Goal: Task Accomplishment & Management: Use online tool/utility

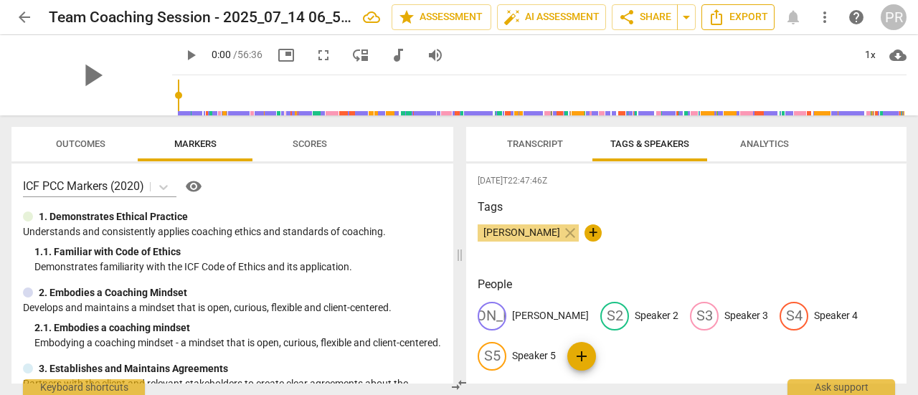
scroll to position [21, 0]
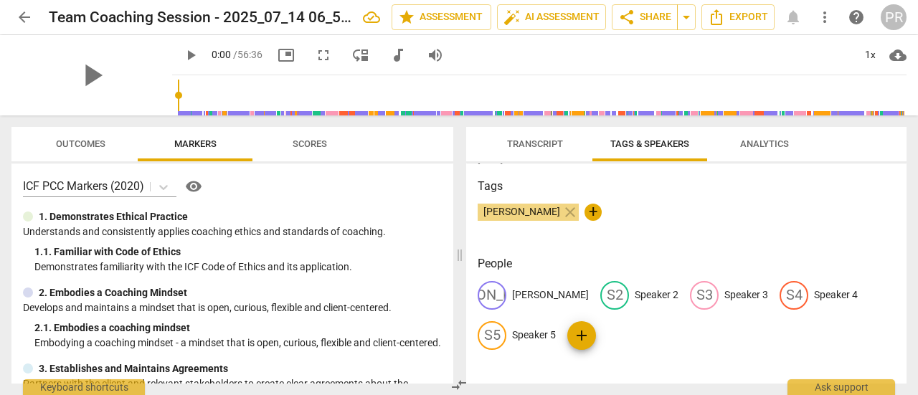
click at [31, 17] on span "arrow_back" at bounding box center [24, 17] width 17 height 17
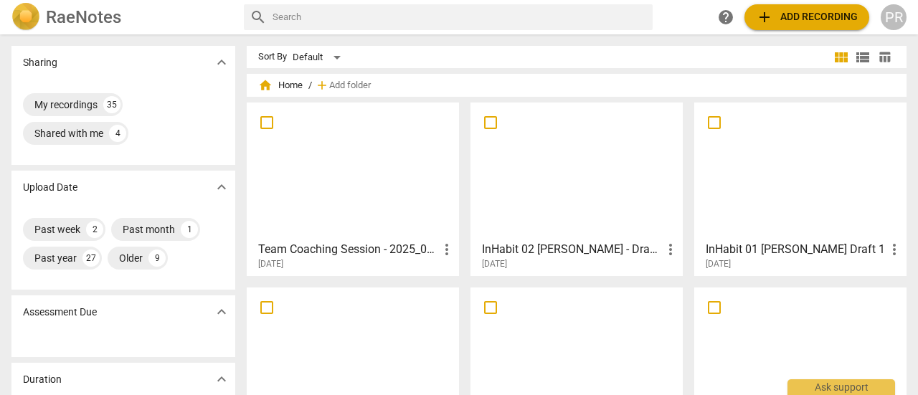
click at [836, 11] on span "add Add recording" at bounding box center [807, 17] width 102 height 17
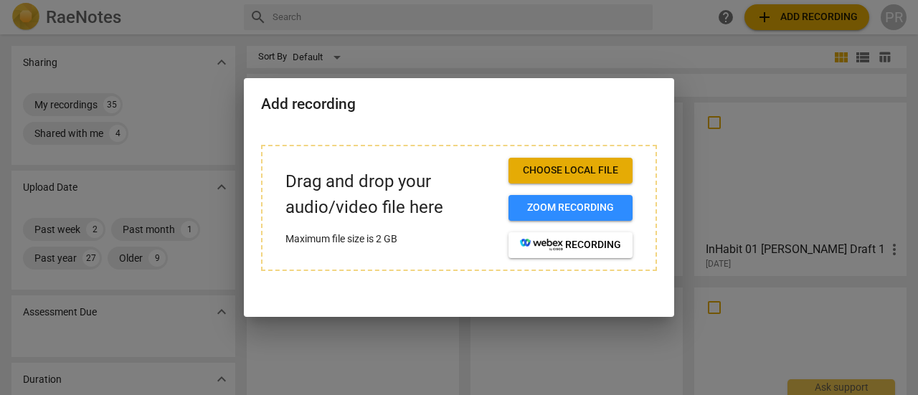
click at [604, 169] on span "Choose local file" at bounding box center [570, 171] width 101 height 14
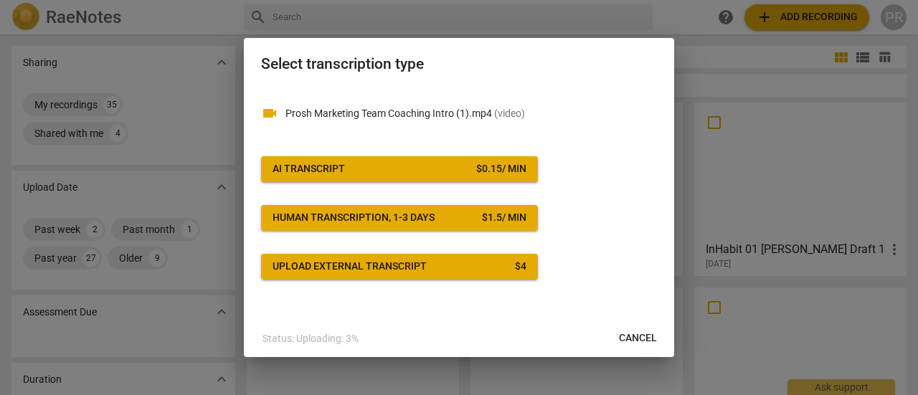
click at [383, 179] on button "AI Transcript $ 0.15 / min" at bounding box center [399, 169] width 277 height 26
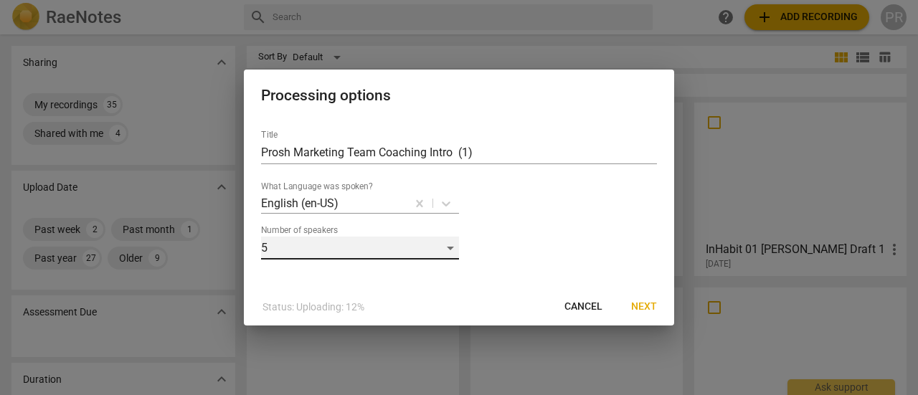
click at [446, 250] on div "5" at bounding box center [360, 248] width 198 height 23
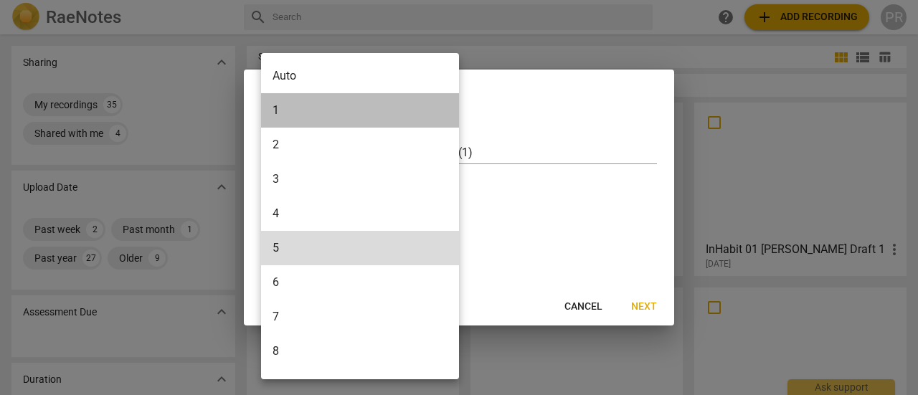
click at [321, 118] on li "1" at bounding box center [362, 110] width 203 height 34
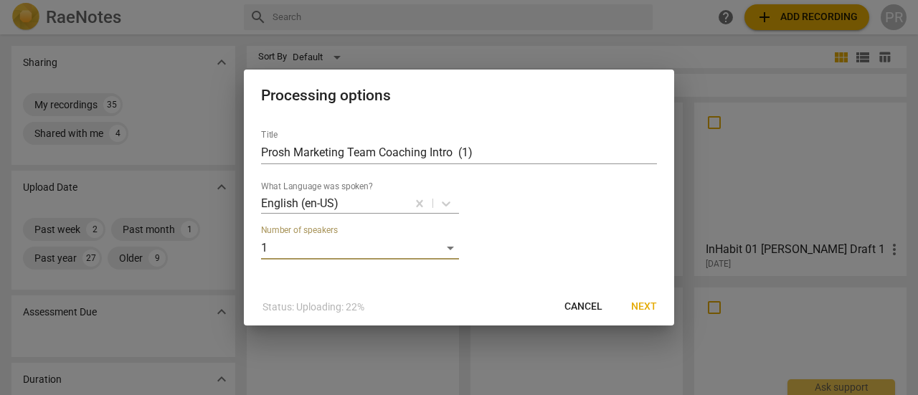
click at [653, 306] on span "Next" at bounding box center [644, 307] width 26 height 14
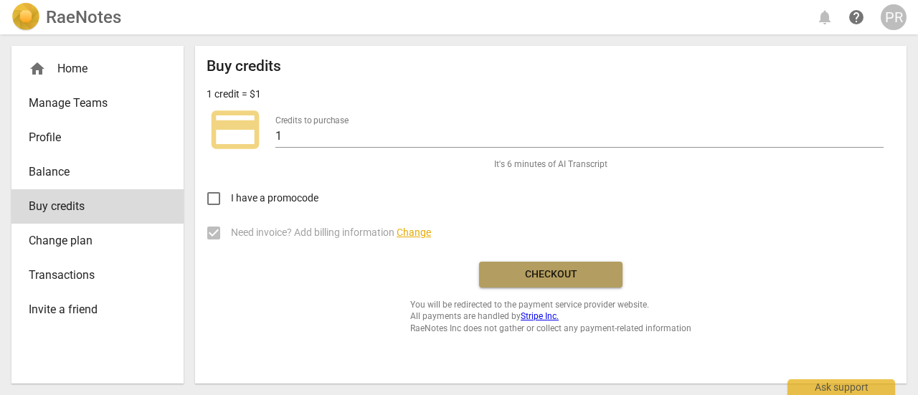
drag, startPoint x: 550, startPoint y: 273, endPoint x: 521, endPoint y: 68, distance: 207.2
click at [550, 274] on span "Checkout" at bounding box center [551, 275] width 121 height 14
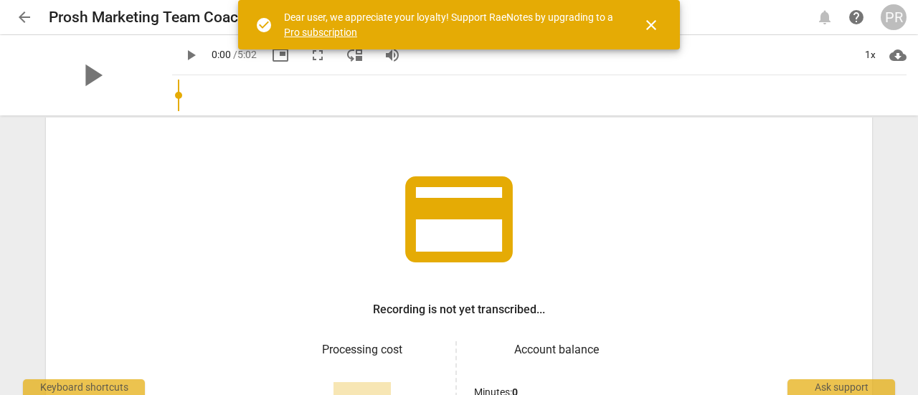
scroll to position [251, 0]
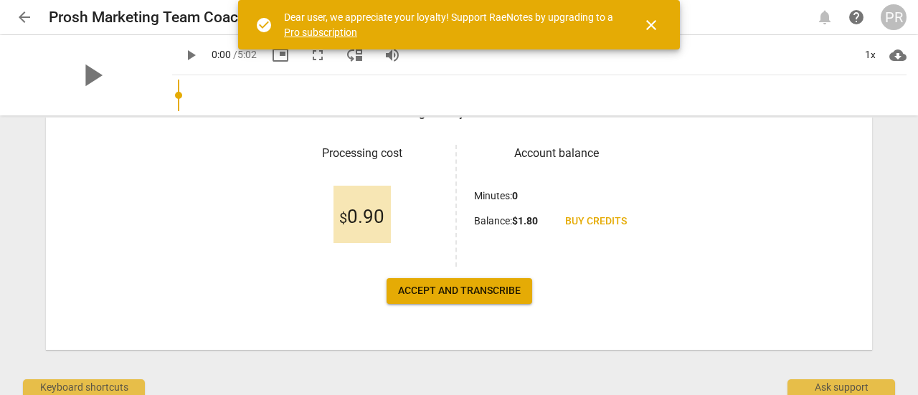
click at [428, 289] on span "Accept and transcribe" at bounding box center [459, 291] width 123 height 14
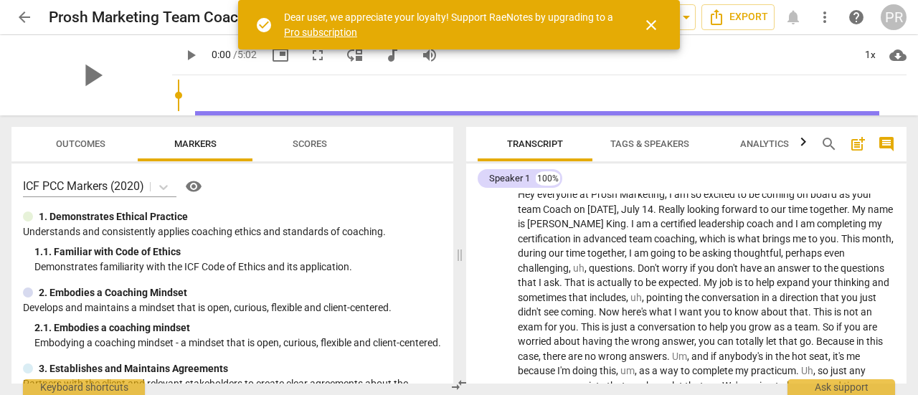
scroll to position [0, 0]
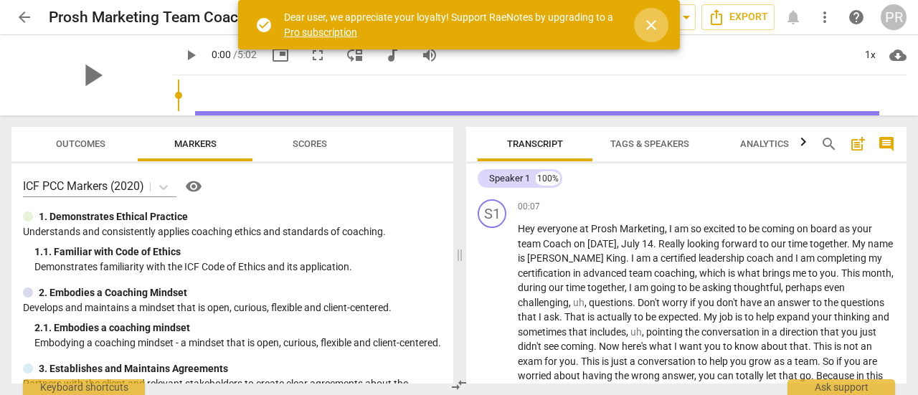
click at [654, 22] on span "close" at bounding box center [651, 25] width 17 height 17
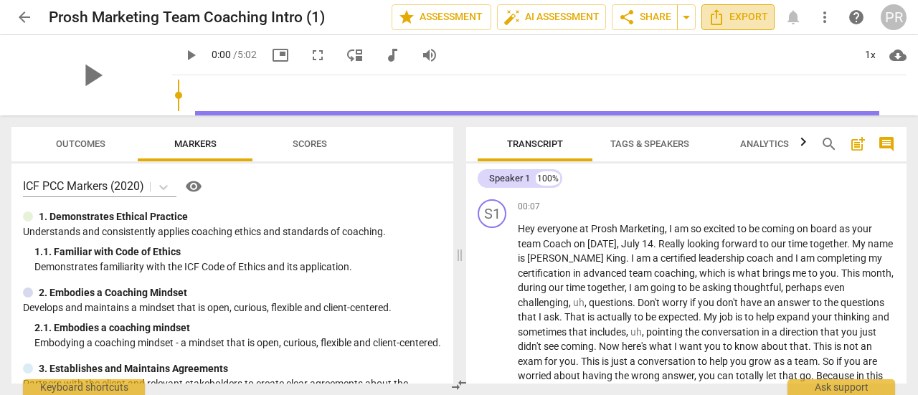
click at [730, 13] on span "Export" at bounding box center [738, 17] width 60 height 17
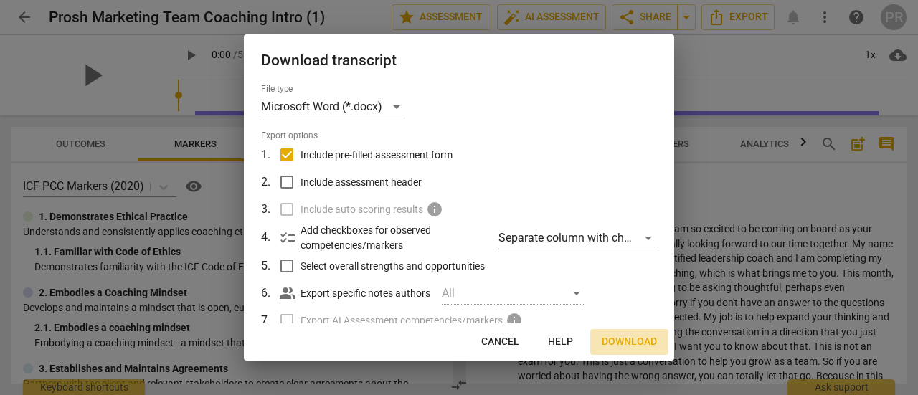
click at [638, 347] on span "Download" at bounding box center [629, 342] width 55 height 14
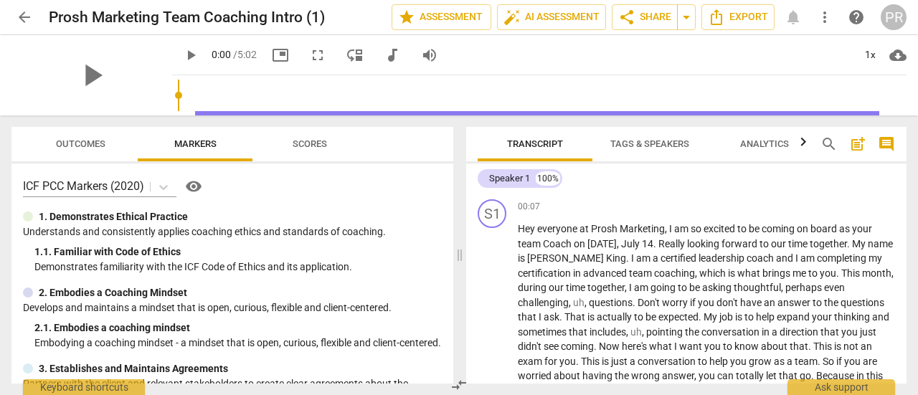
click at [25, 14] on span "arrow_back" at bounding box center [24, 17] width 17 height 17
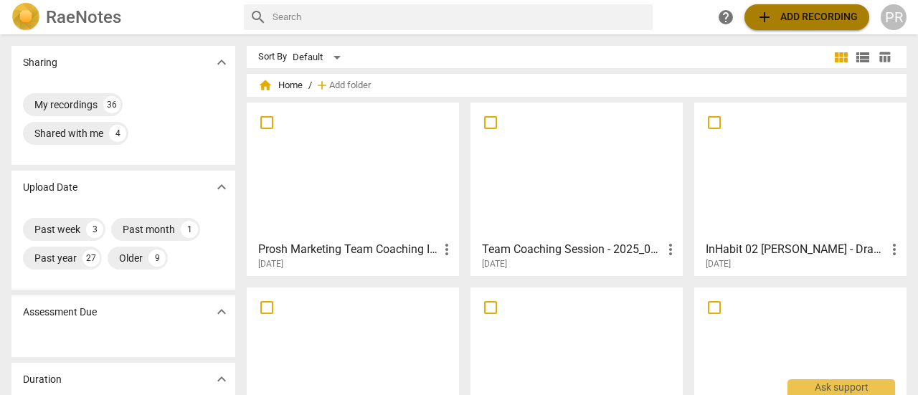
click at [812, 11] on span "add Add recording" at bounding box center [807, 17] width 102 height 17
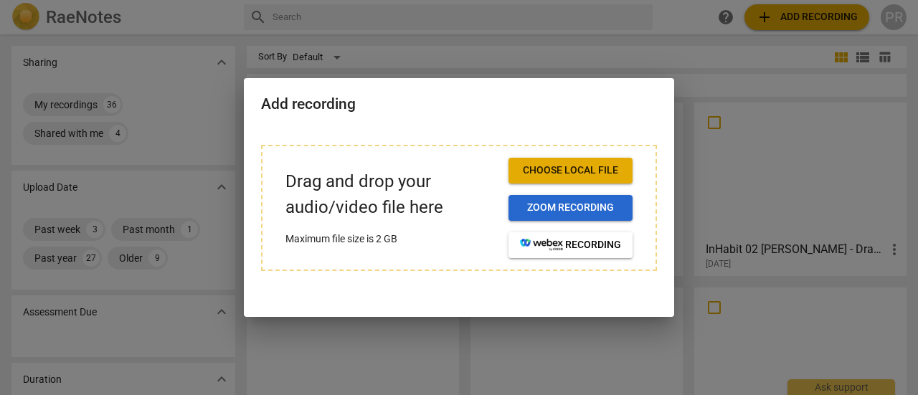
click at [566, 206] on span "Zoom recording" at bounding box center [570, 208] width 101 height 14
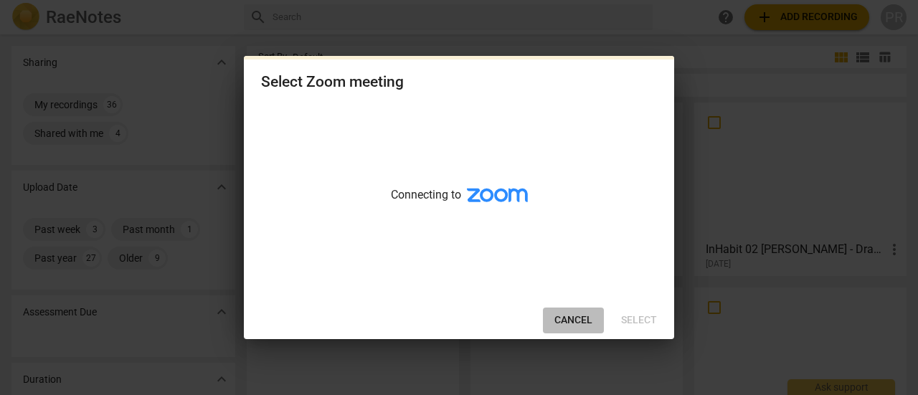
click at [564, 321] on span "Cancel" at bounding box center [574, 321] width 38 height 14
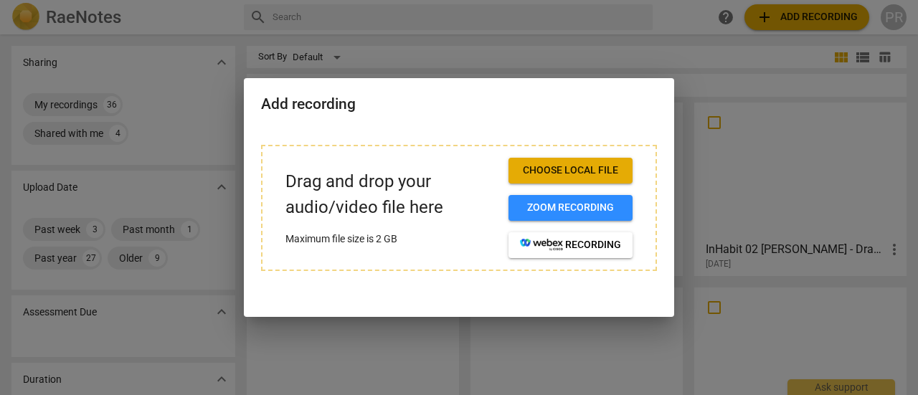
click at [591, 164] on span "Choose local file" at bounding box center [570, 171] width 101 height 14
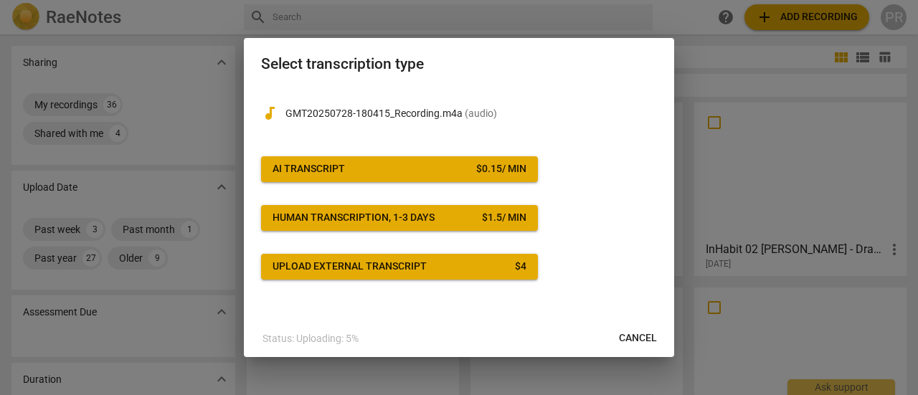
click at [392, 168] on span "AI Transcript $ 0.15 / min" at bounding box center [400, 169] width 254 height 14
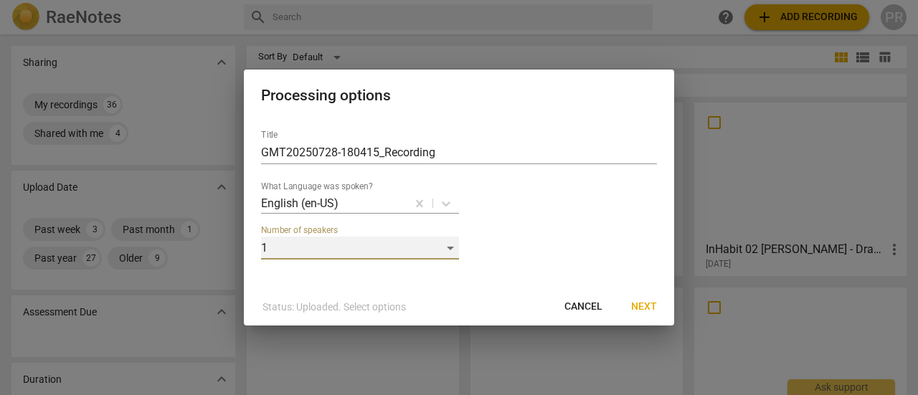
click at [453, 248] on div "1" at bounding box center [360, 248] width 198 height 23
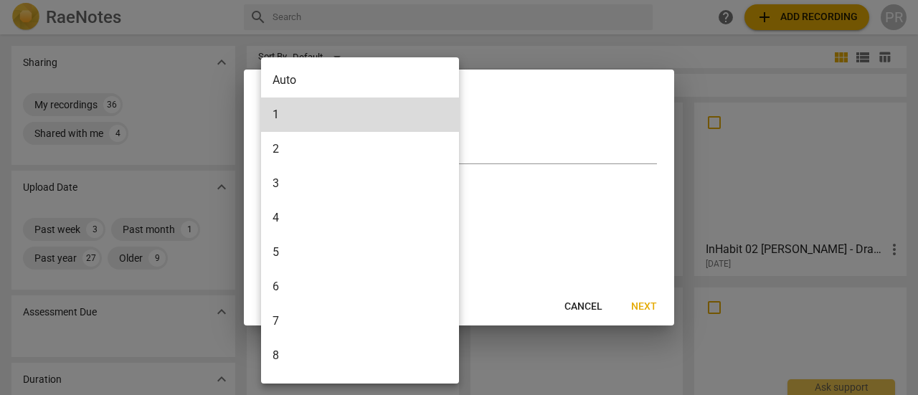
click at [290, 293] on li "6" at bounding box center [362, 287] width 203 height 34
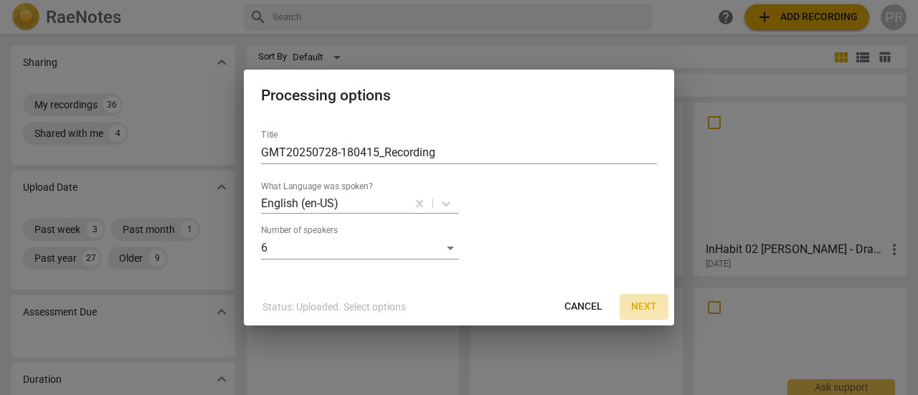
click at [653, 306] on span "Next" at bounding box center [644, 307] width 26 height 14
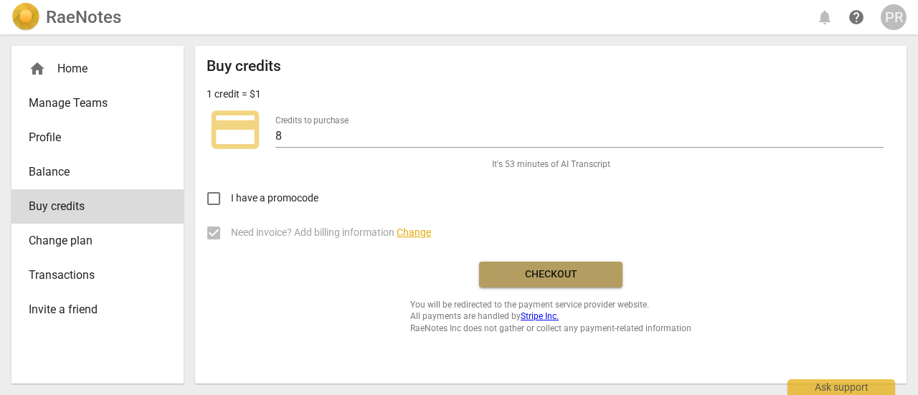
click at [581, 278] on span "Checkout" at bounding box center [551, 275] width 121 height 14
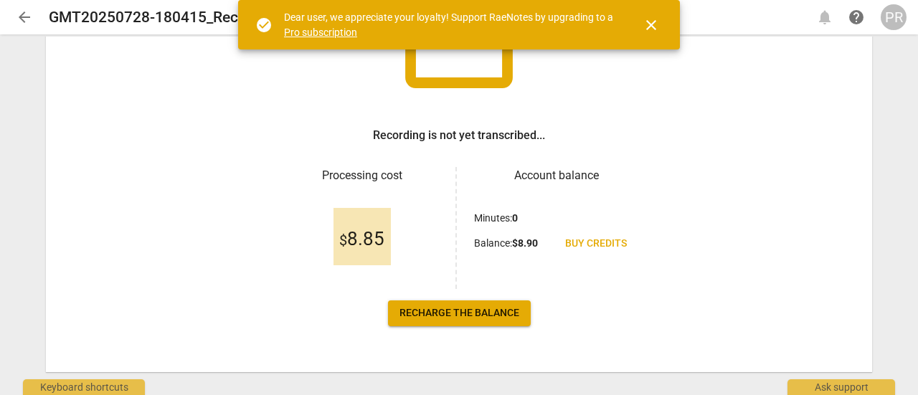
scroll to position [170, 0]
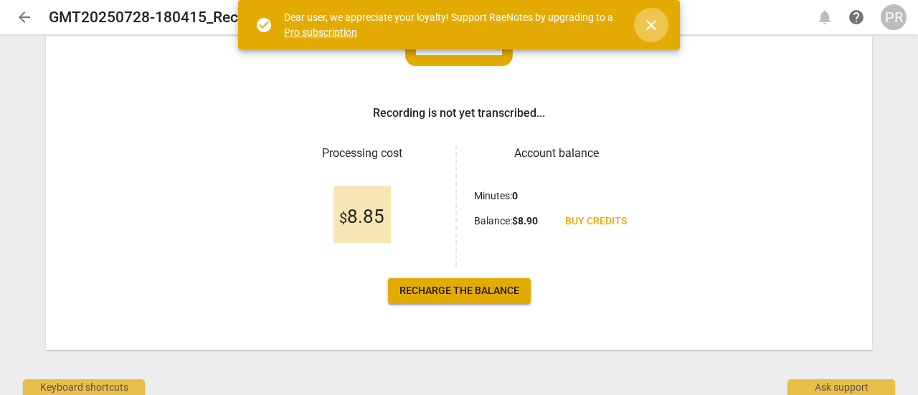
click at [656, 19] on span "close" at bounding box center [651, 25] width 17 height 17
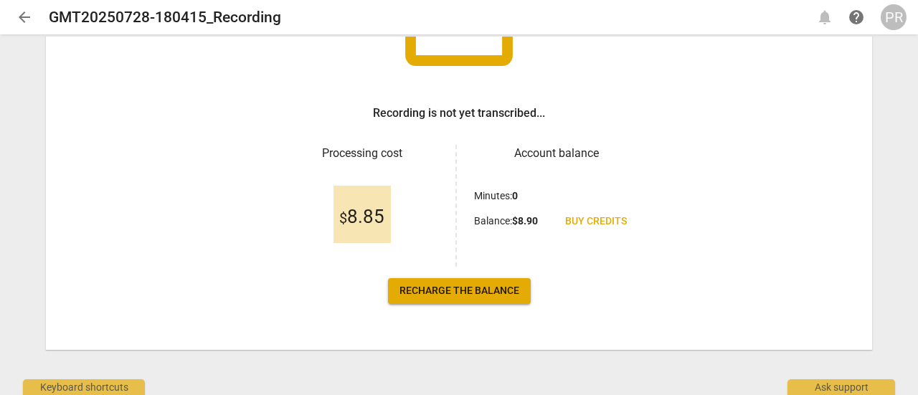
click at [465, 291] on span "Recharge the balance" at bounding box center [460, 291] width 120 height 14
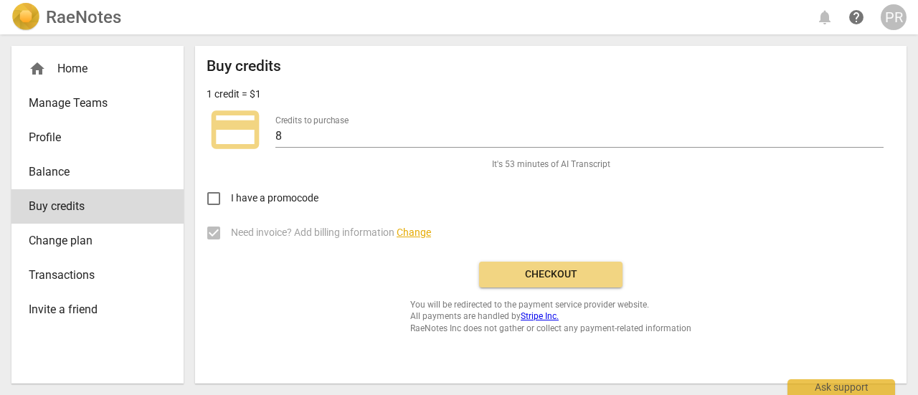
click at [550, 275] on span "Checkout" at bounding box center [551, 275] width 121 height 14
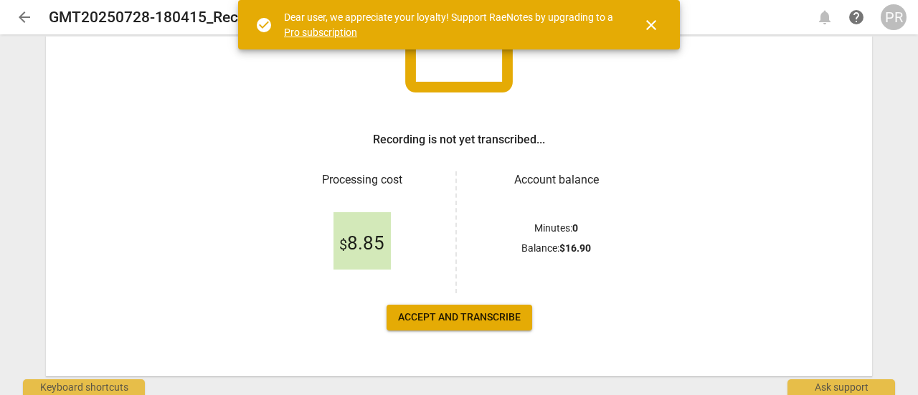
scroll to position [170, 0]
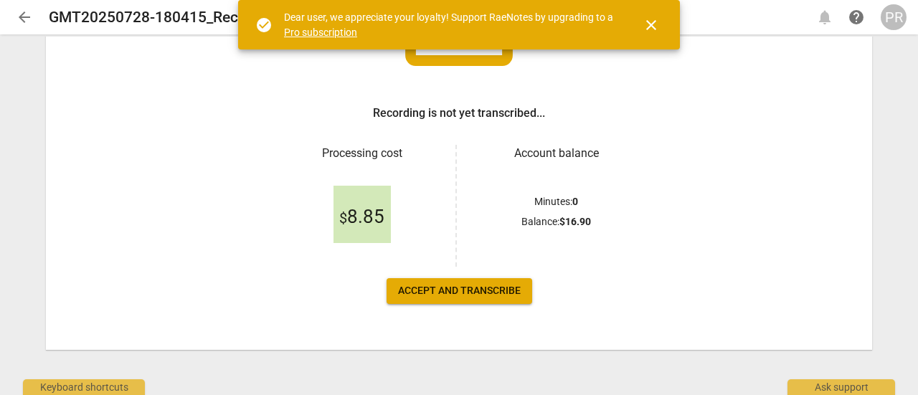
click at [494, 291] on span "Accept and transcribe" at bounding box center [459, 291] width 123 height 14
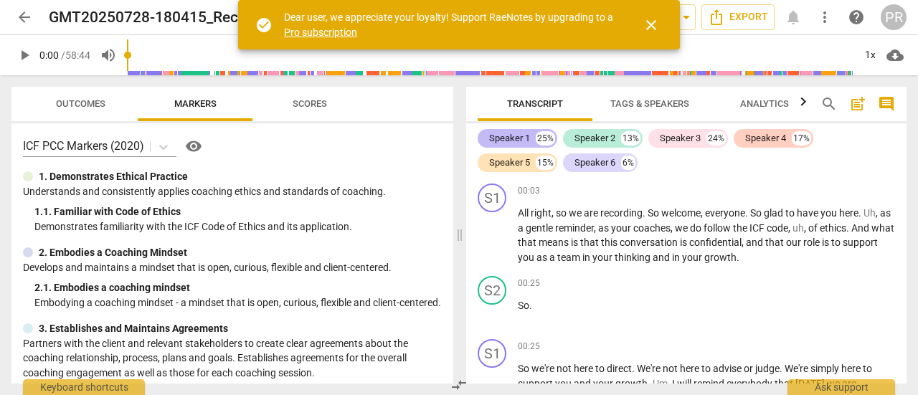
click at [522, 136] on div "Speaker 1" at bounding box center [509, 138] width 41 height 14
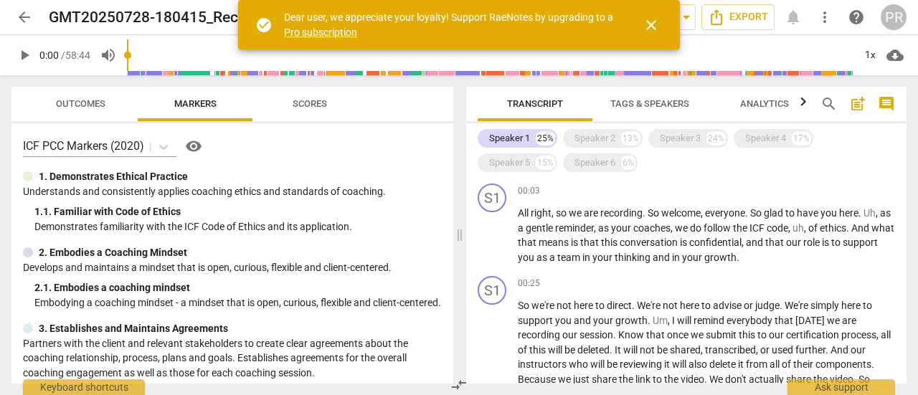
click at [650, 105] on span "Tags & Speakers" at bounding box center [650, 103] width 79 height 11
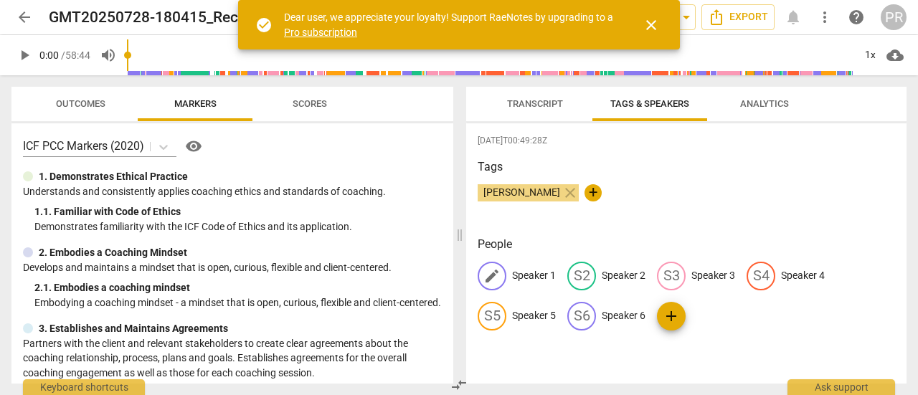
click at [535, 272] on p "Speaker 1" at bounding box center [534, 275] width 44 height 15
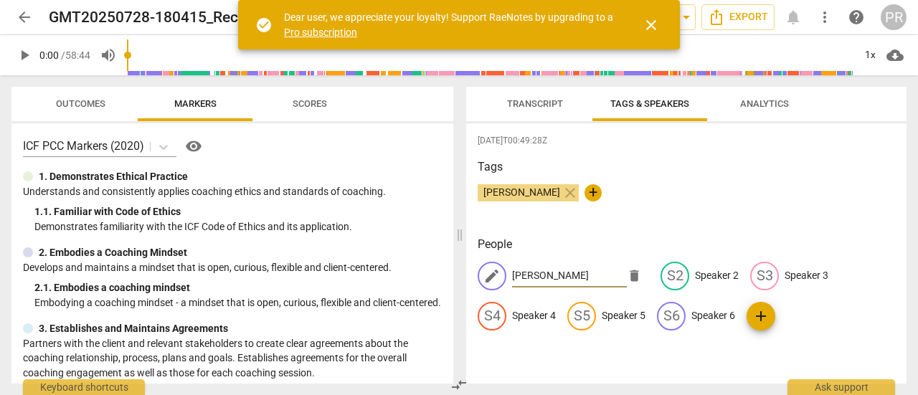
type input "[PERSON_NAME]"
click at [827, 345] on div "People edit [PERSON_NAME] S2 Speaker 2 S3 Speaker 3 S4 Speaker 4 S5 Speaker 5 S…" at bounding box center [687, 295] width 418 height 118
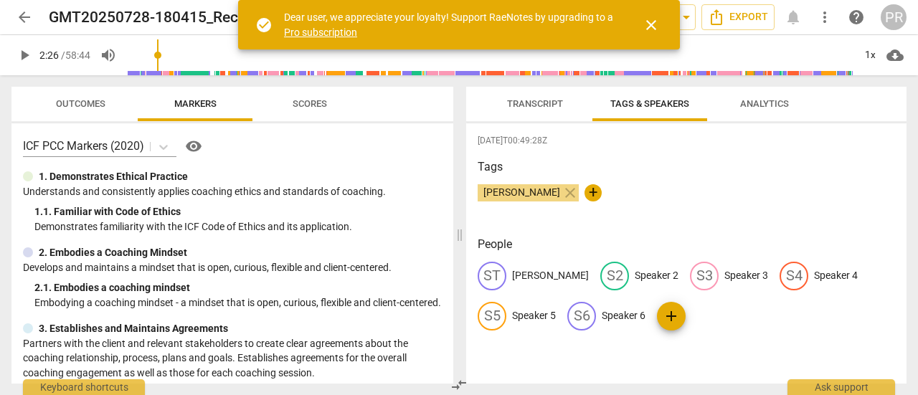
drag, startPoint x: 131, startPoint y: 54, endPoint x: 160, endPoint y: 54, distance: 29.4
click at [160, 54] on input "range" at bounding box center [490, 55] width 727 height 46
click at [24, 57] on span "play_arrow" at bounding box center [24, 55] width 17 height 17
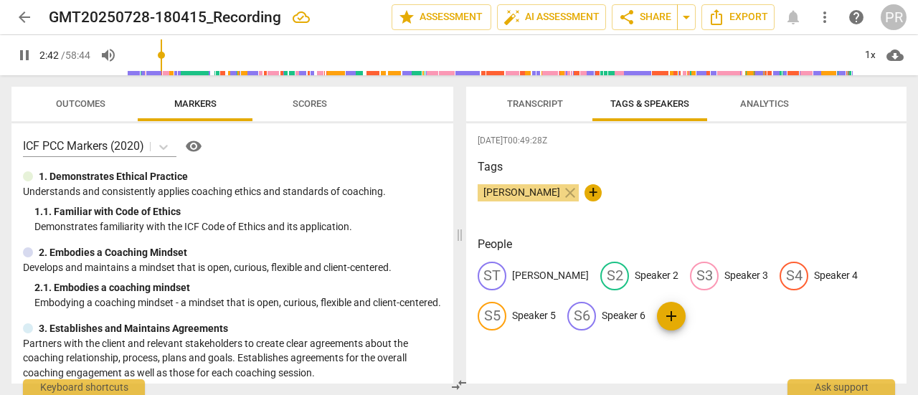
click at [535, 101] on span "Transcript" at bounding box center [535, 103] width 56 height 11
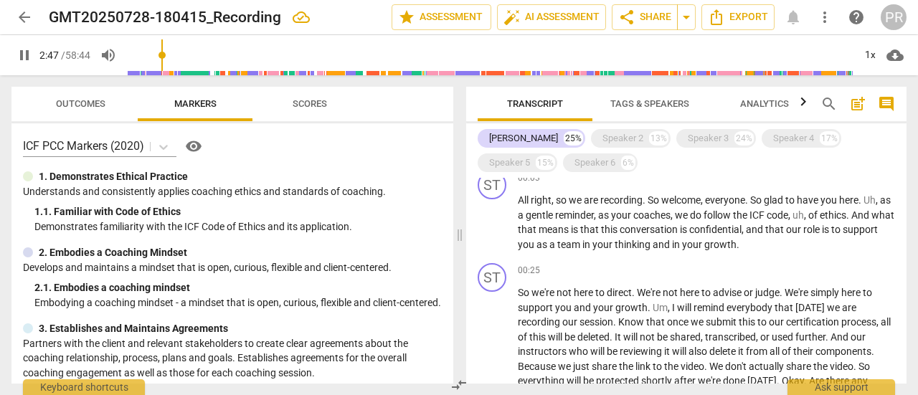
scroll to position [0, 0]
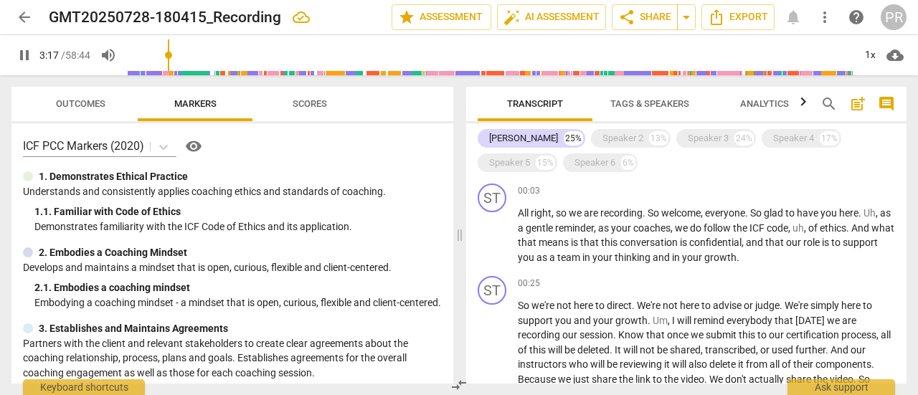
click at [171, 55] on input "range" at bounding box center [490, 55] width 727 height 46
click at [179, 57] on input "range" at bounding box center [490, 55] width 727 height 46
click at [189, 57] on input "range" at bounding box center [490, 55] width 727 height 46
click at [27, 56] on span "pause" at bounding box center [24, 55] width 17 height 17
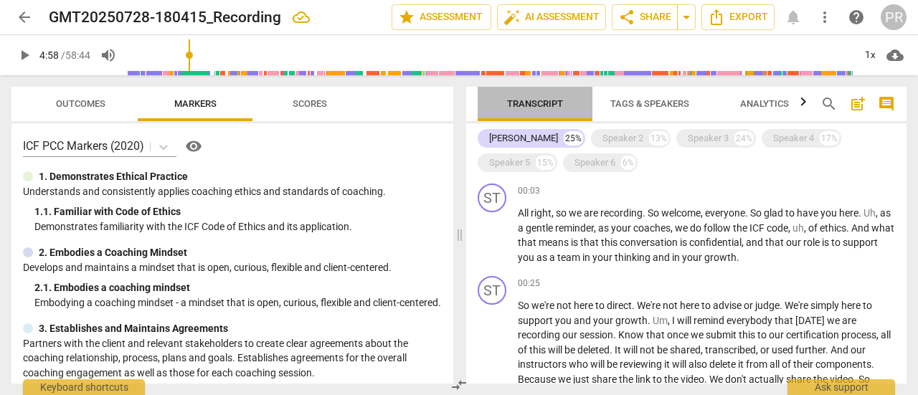
click at [537, 103] on span "Transcript" at bounding box center [535, 103] width 56 height 11
click at [537, 101] on span "Transcript" at bounding box center [535, 103] width 56 height 11
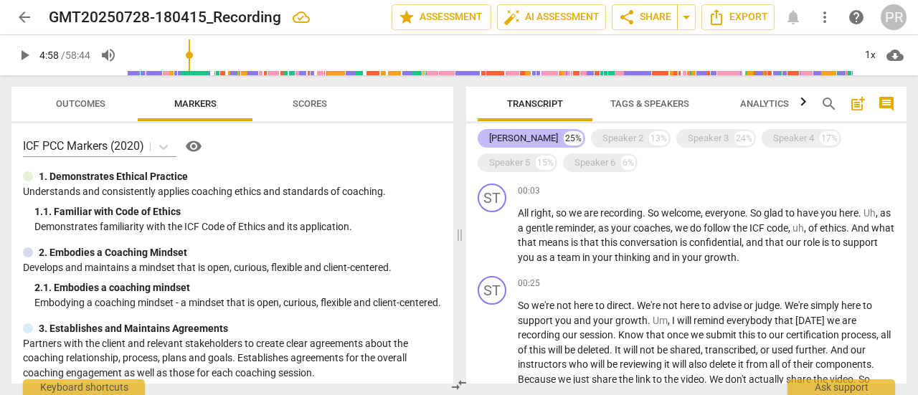
click at [504, 137] on div "[PERSON_NAME]" at bounding box center [523, 138] width 69 height 14
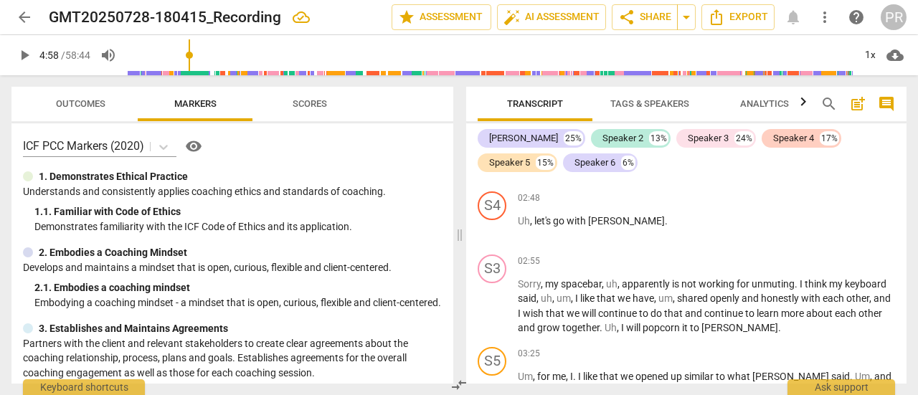
scroll to position [718, 0]
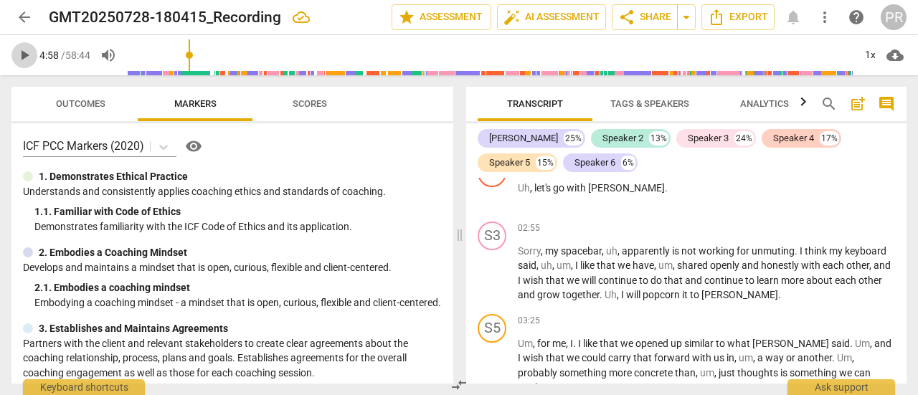
click at [19, 54] on span "play_arrow" at bounding box center [24, 55] width 17 height 17
click at [19, 54] on span "pause" at bounding box center [24, 55] width 17 height 17
type input "300"
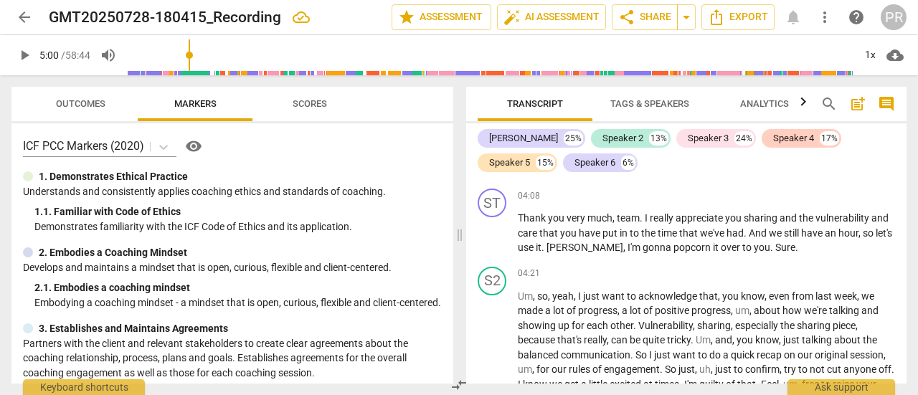
scroll to position [1148, 0]
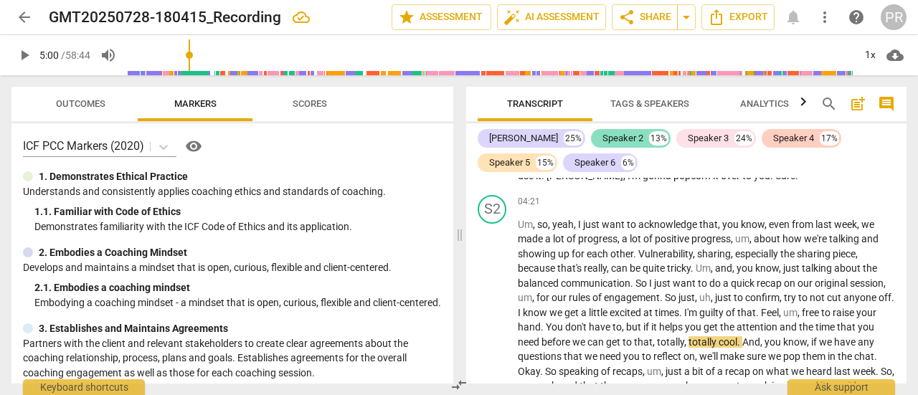
click at [603, 140] on div "Speaker 2" at bounding box center [623, 138] width 41 height 14
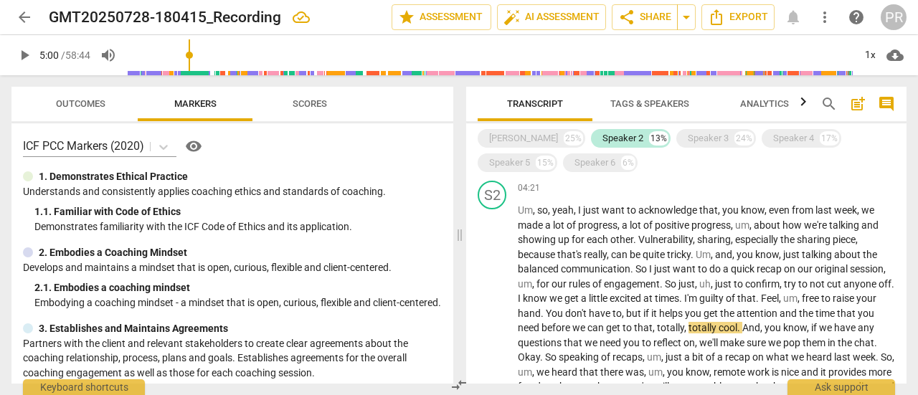
click at [629, 103] on span "Tags & Speakers" at bounding box center [650, 103] width 79 height 11
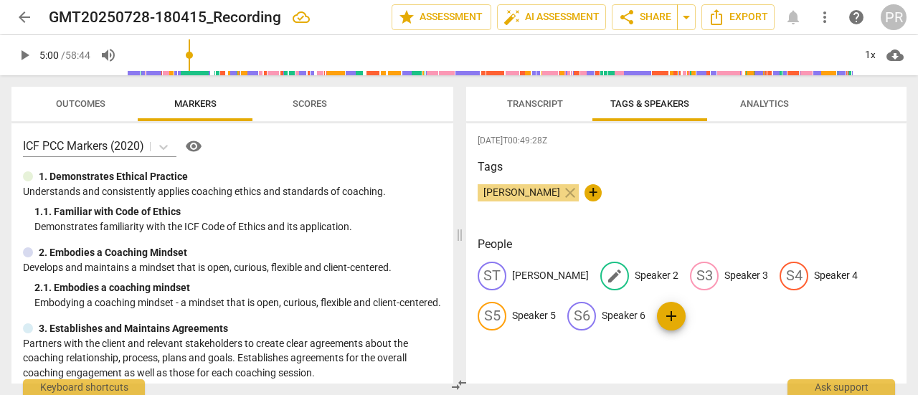
click at [635, 272] on p "Speaker 2" at bounding box center [657, 275] width 44 height 15
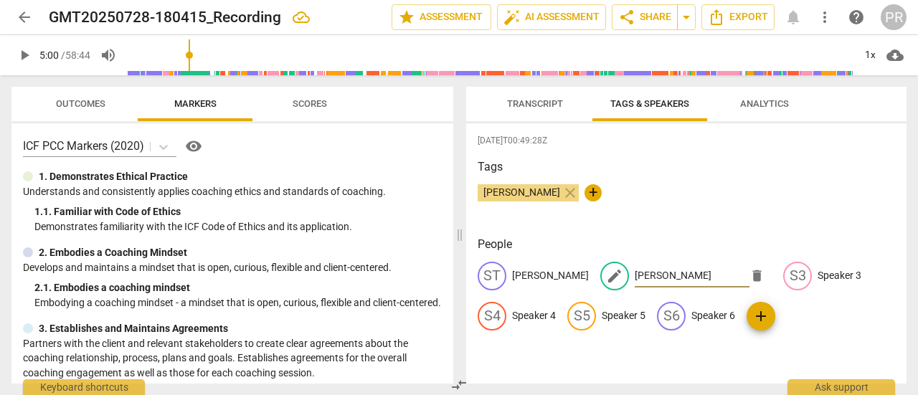
type input "[PERSON_NAME]"
click at [784, 203] on div "[PERSON_NAME] close +" at bounding box center [687, 198] width 418 height 29
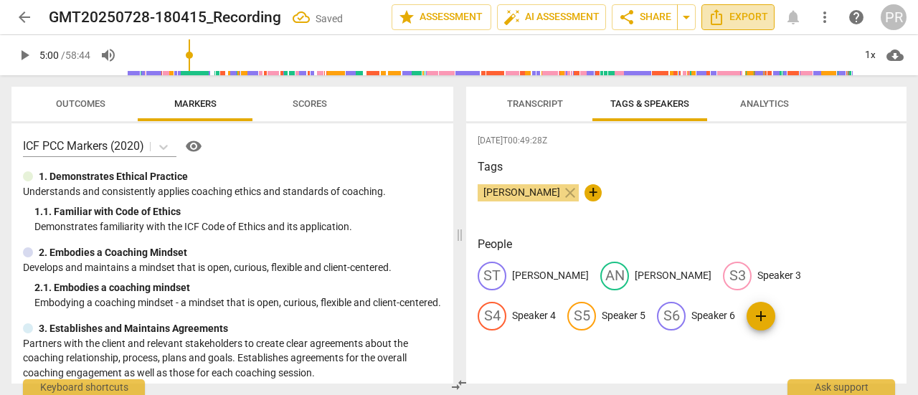
click at [745, 11] on span "Export" at bounding box center [738, 17] width 60 height 17
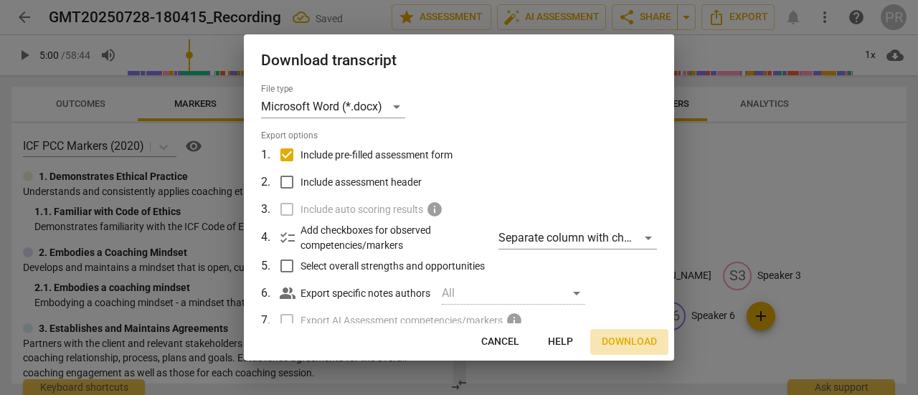
click at [628, 342] on span "Download" at bounding box center [629, 342] width 55 height 14
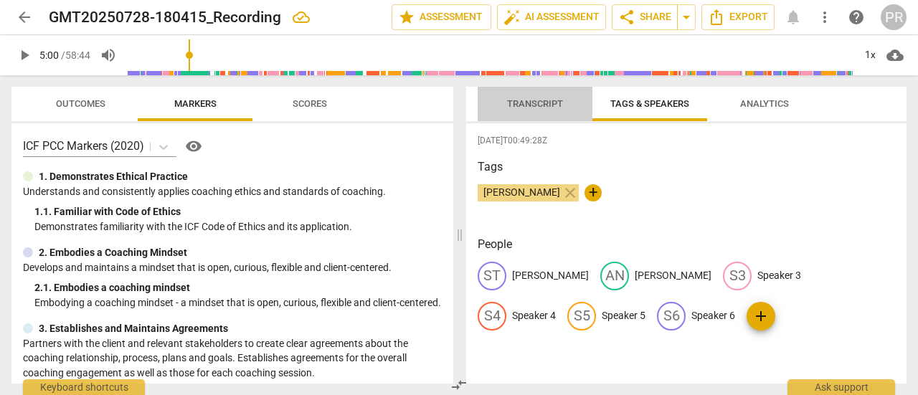
click at [544, 110] on span "Transcript" at bounding box center [535, 104] width 90 height 19
